Goal: Find specific page/section: Find specific page/section

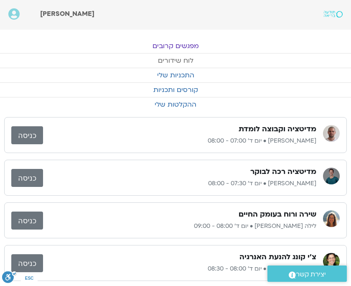
click at [185, 61] on link "לוח שידורים" at bounding box center [175, 61] width 351 height 14
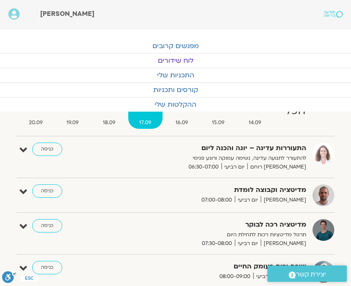
click at [51, 149] on link "כניסה" at bounding box center [47, 149] width 30 height 13
